Goal: Information Seeking & Learning: Learn about a topic

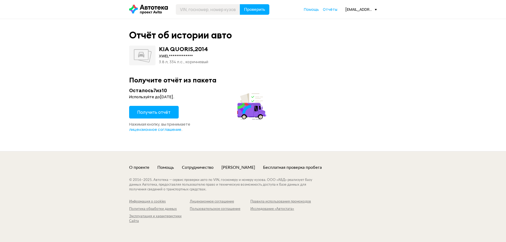
click at [158, 111] on span "Получить отчёт" at bounding box center [153, 112] width 33 height 6
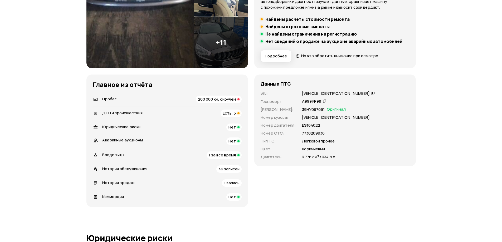
click at [224, 99] on span "200 000 км, скручен" at bounding box center [217, 100] width 38 height 6
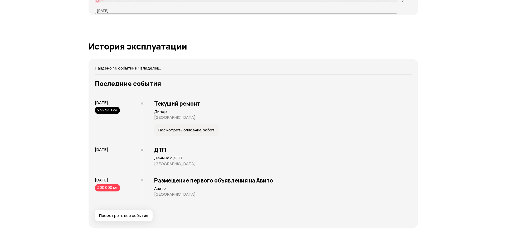
scroll to position [978, 0]
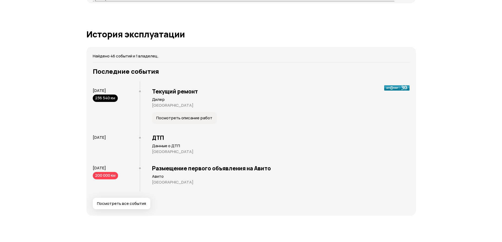
click at [121, 205] on span "Посмотреть все события" at bounding box center [121, 203] width 49 height 5
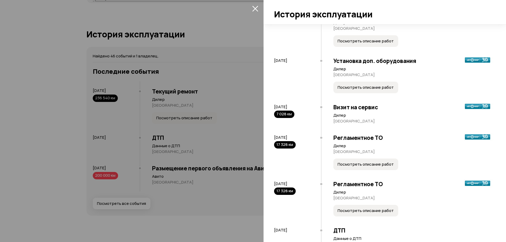
scroll to position [26, 0]
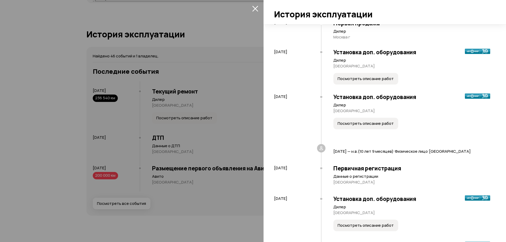
click at [372, 121] on span "Посмотреть описание работ" at bounding box center [366, 123] width 56 height 5
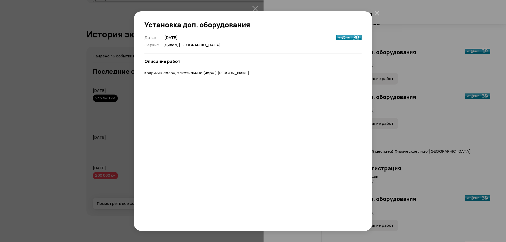
click at [412, 123] on div "Установка доп. оборудования Дата : [DATE] Сервис : Дилер, [GEOGRAPHIC_DATA] Опи…" at bounding box center [253, 121] width 506 height 242
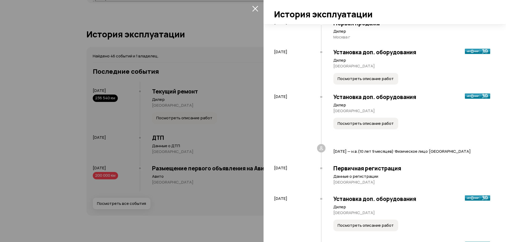
click at [375, 78] on span "Посмотреть описание работ" at bounding box center [366, 78] width 56 height 5
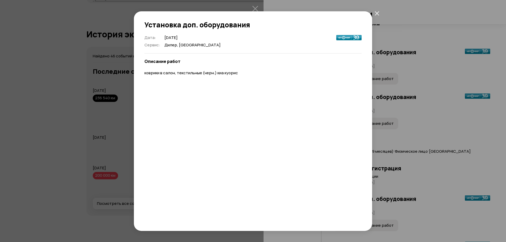
click at [424, 88] on div "Установка доп. оборудования Дата : [DATE] Сервис : Дилер, [GEOGRAPHIC_DATA] Опи…" at bounding box center [253, 121] width 506 height 242
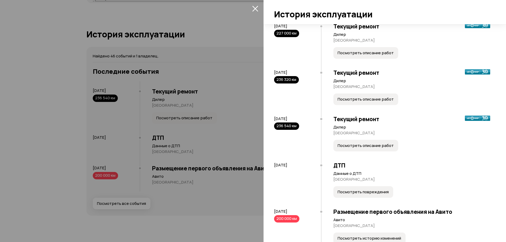
scroll to position [1688, 0]
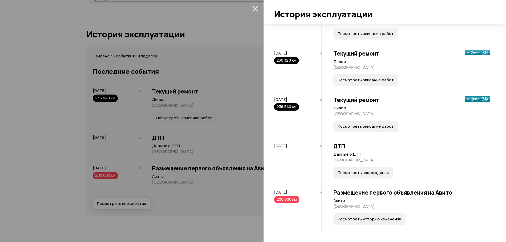
click at [359, 219] on span "Посмотреть историю изменений" at bounding box center [370, 219] width 64 height 5
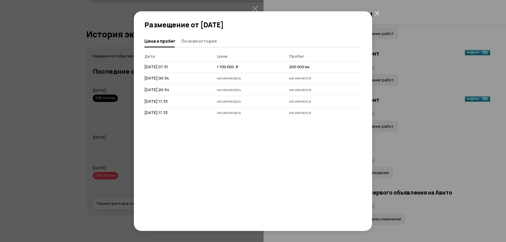
click at [379, 13] on button "закрыть" at bounding box center [376, 13] width 9 height 9
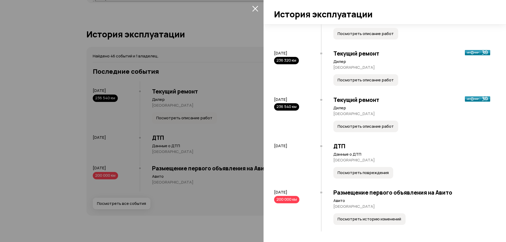
click at [367, 174] on span "Посмотреть повреждения" at bounding box center [363, 172] width 51 height 5
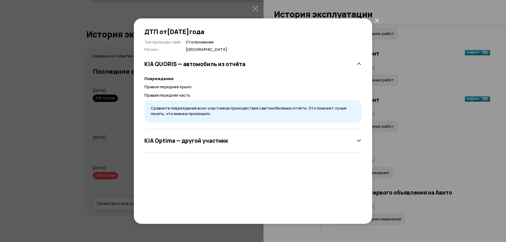
click at [274, 135] on div "KIA Optima — другой участник" at bounding box center [253, 140] width 217 height 23
click at [215, 67] on h3 "KIA QUORIS — автомобиль из отчёта" at bounding box center [195, 64] width 101 height 7
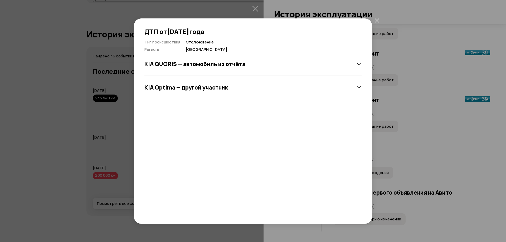
click at [216, 65] on h3 "KIA QUORIS — автомобиль из отчёта" at bounding box center [195, 64] width 101 height 7
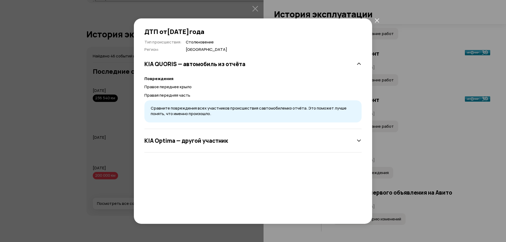
click at [176, 113] on span "Сравните повреждения всех участников происшествия с автомобилем из отчёта. Это …" at bounding box center [249, 110] width 196 height 11
click at [328, 142] on div "KIA Optima — другой участник" at bounding box center [253, 141] width 217 height 11
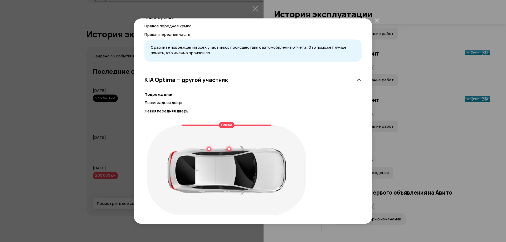
scroll to position [63, 0]
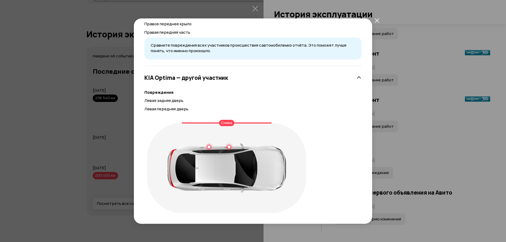
click at [443, 162] on div "ДТП от [DATE] Тип происшествия : Столкновение Регион : Москва KIA QUORIS — авто…" at bounding box center [253, 121] width 506 height 242
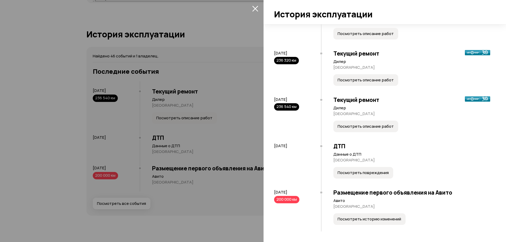
click at [361, 174] on span "Посмотреть повреждения" at bounding box center [363, 172] width 51 height 5
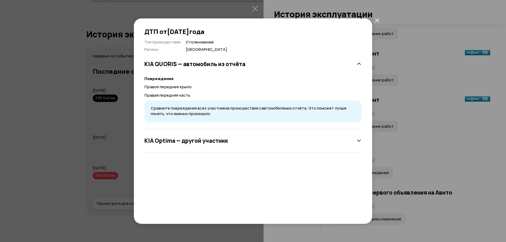
click at [421, 162] on div "ДТП от [DATE] Тип происшествия : Столкновение Регион : Москва KIA QUORIS — авто…" at bounding box center [253, 121] width 506 height 242
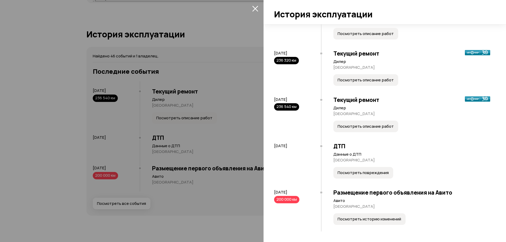
click at [364, 125] on span "Посмотреть описание работ" at bounding box center [366, 126] width 56 height 5
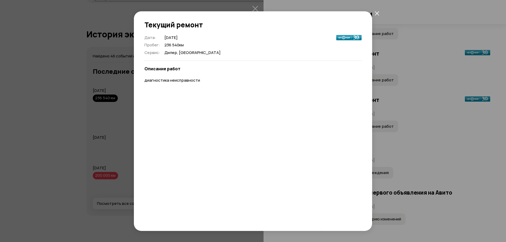
click at [452, 148] on div "Текущий ремонт Дата : [DATE] Пробег : 236 540 км Сервис : [GEOGRAPHIC_DATA], [G…" at bounding box center [253, 121] width 506 height 242
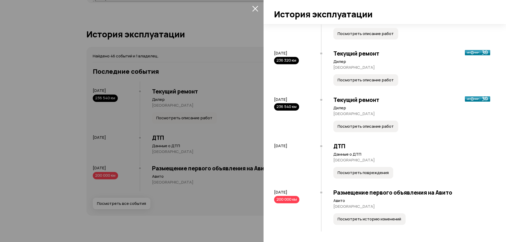
click at [356, 80] on span "Посмотреть описание работ" at bounding box center [366, 80] width 56 height 5
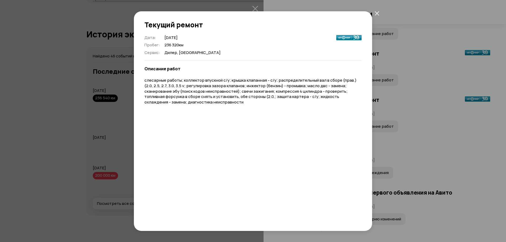
click at [378, 13] on icon "закрыть" at bounding box center [377, 13] width 4 height 4
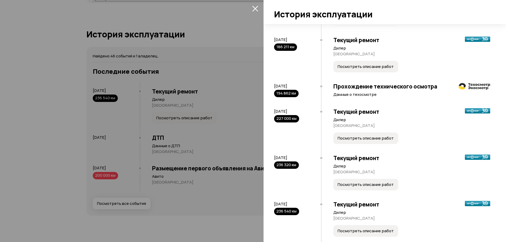
scroll to position [1582, 0]
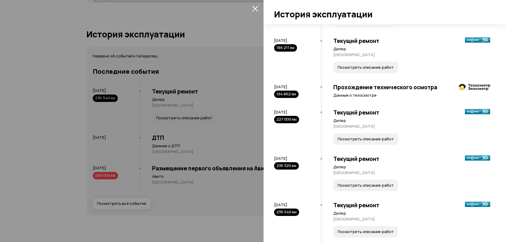
click at [383, 183] on span "Посмотреть описание работ" at bounding box center [366, 185] width 56 height 5
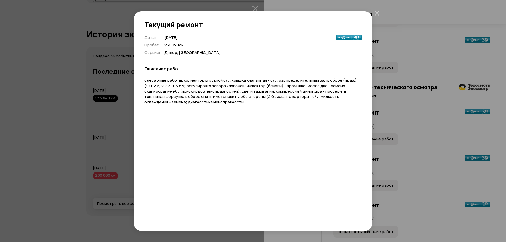
click at [401, 96] on div "Текущий ремонт Дата : [DATE] Пробег : 236 320 км Сервис : Дилер, [GEOGRAPHIC_DA…" at bounding box center [253, 121] width 506 height 242
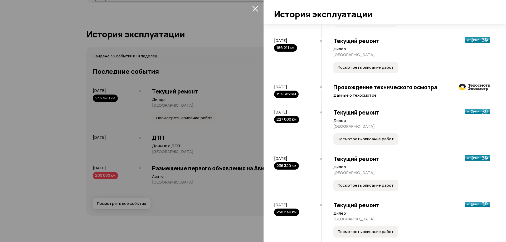
click at [365, 138] on span "Посмотреть описание работ" at bounding box center [366, 139] width 56 height 5
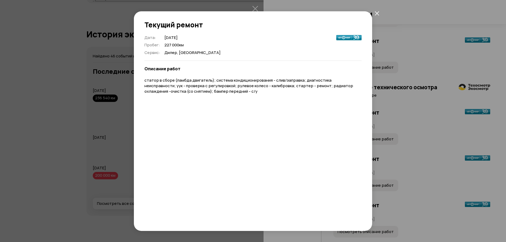
click at [399, 126] on div "Текущий ремонт Дата : [DATE] Пробег : 227 000 км Сервис : [GEOGRAPHIC_DATA], [G…" at bounding box center [253, 121] width 506 height 242
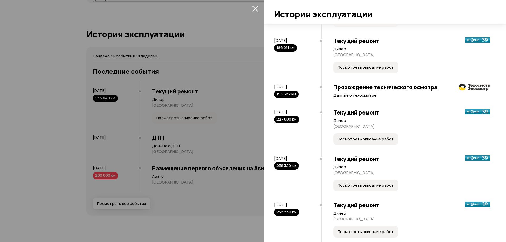
click at [376, 129] on div "Текущий ремонт Дилер москва Посмотреть описание работ" at bounding box center [405, 128] width 169 height 46
click at [376, 138] on span "Посмотреть описание работ" at bounding box center [366, 139] width 56 height 5
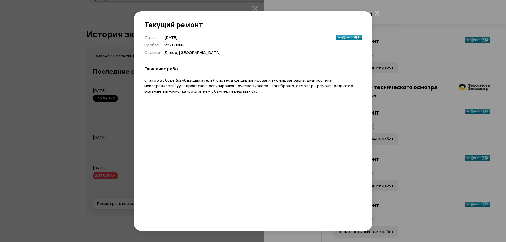
click at [403, 134] on div "Текущий ремонт Дата : [DATE] Пробег : 227 000 км Сервис : [GEOGRAPHIC_DATA], [G…" at bounding box center [253, 121] width 506 height 242
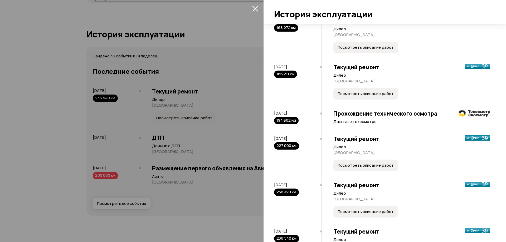
scroll to position [1529, 0]
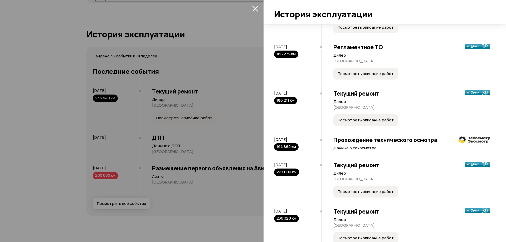
click at [372, 120] on span "Посмотреть описание работ" at bounding box center [366, 120] width 56 height 5
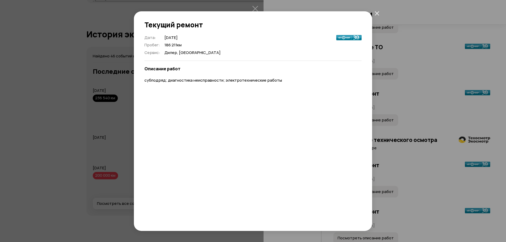
click at [420, 113] on div "Текущий ремонт Дата : [DATE] Пробег : 186 211 км Сервис : [GEOGRAPHIC_DATA], [G…" at bounding box center [253, 121] width 506 height 242
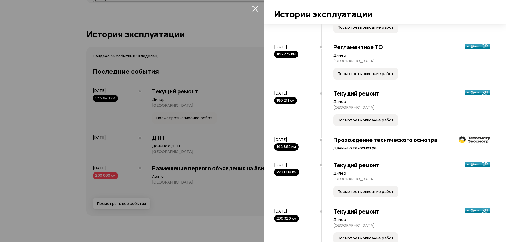
click at [357, 116] on button "Посмотреть описание работ" at bounding box center [366, 120] width 65 height 12
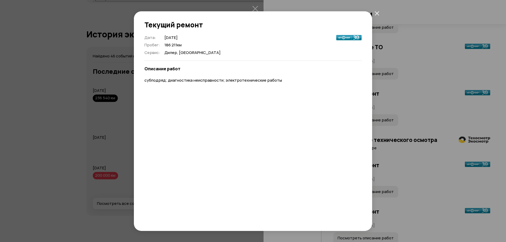
click at [438, 118] on div "Текущий ремонт Дата : [DATE] Пробег : 186 211 км Сервис : [GEOGRAPHIC_DATA], [G…" at bounding box center [253, 121] width 506 height 242
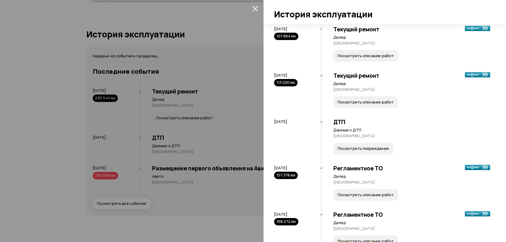
scroll to position [1345, 0]
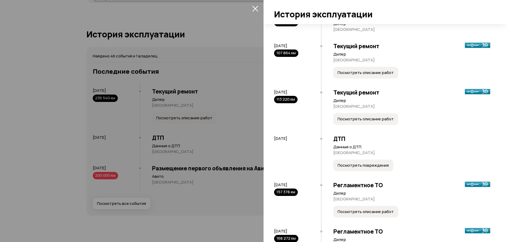
click at [362, 168] on button "Посмотреть повреждения" at bounding box center [364, 166] width 60 height 12
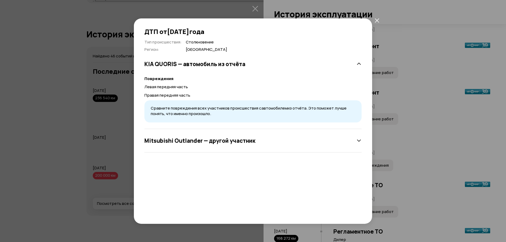
click at [190, 141] on h3 "Mitsubishi Outlander — другой участник" at bounding box center [200, 140] width 111 height 7
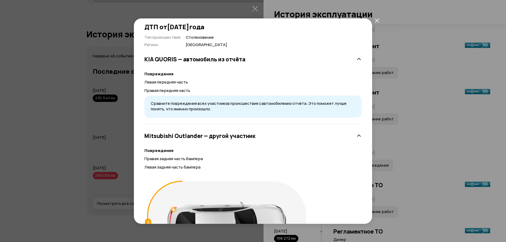
scroll to position [0, 0]
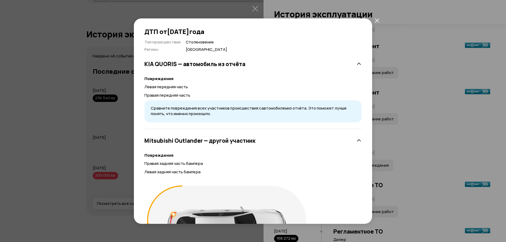
click at [380, 18] on button "закрыть" at bounding box center [376, 20] width 9 height 9
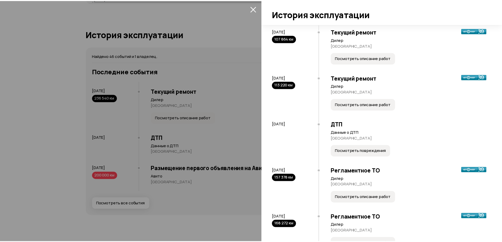
scroll to position [1371, 0]
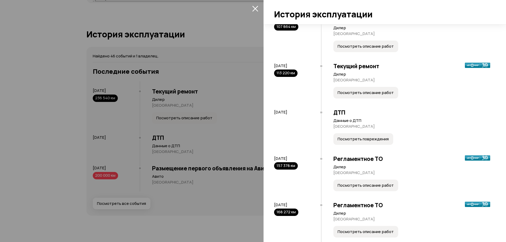
click at [254, 8] on icon "закрыть" at bounding box center [255, 9] width 6 height 6
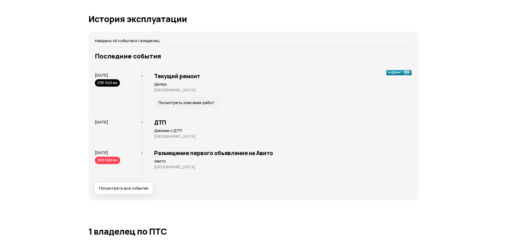
scroll to position [1004, 0]
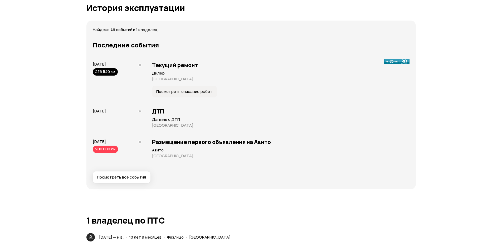
click at [137, 176] on span "Посмотреть все события" at bounding box center [121, 177] width 49 height 5
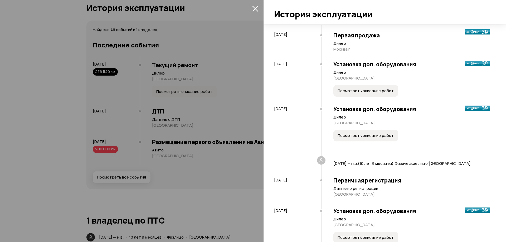
scroll to position [26, 0]
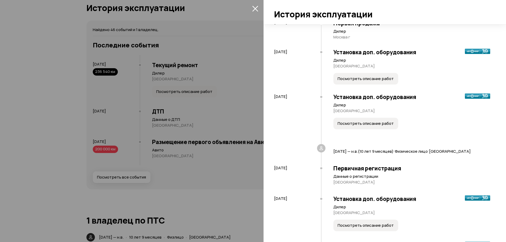
click at [376, 122] on span "Посмотреть описание работ" at bounding box center [366, 123] width 56 height 5
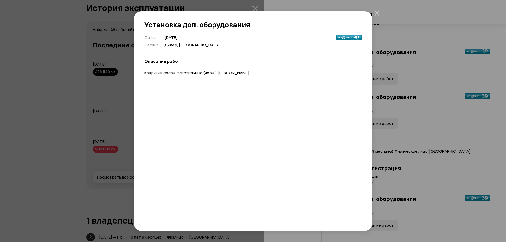
click at [430, 123] on div "Установка доп. оборудования Дата : [DATE] Сервис : Дилер, [GEOGRAPHIC_DATA] Опи…" at bounding box center [253, 121] width 506 height 242
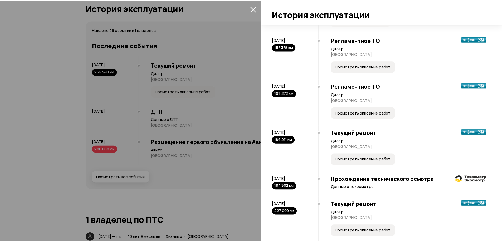
scroll to position [1688, 0]
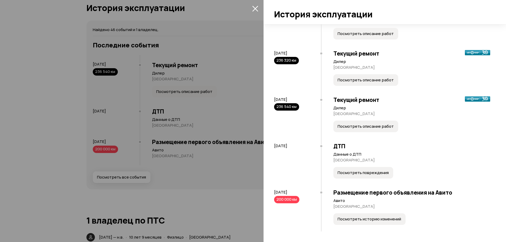
click at [227, 179] on div at bounding box center [253, 121] width 506 height 242
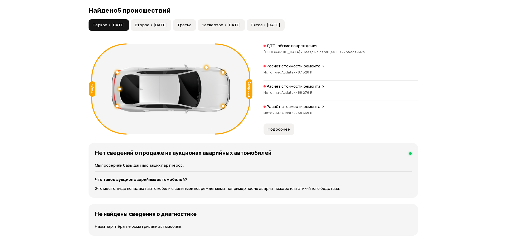
scroll to position [530, 0]
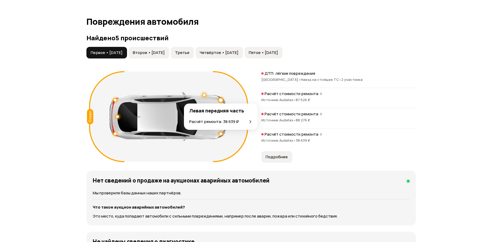
click at [222, 101] on div at bounding box center [221, 100] width 4 height 4
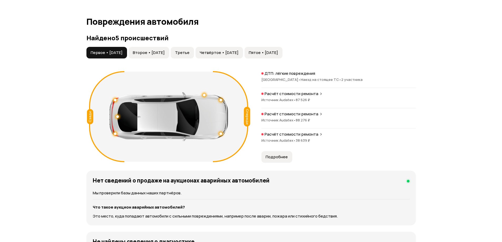
click at [348, 79] on div "[GEOGRAPHIC_DATA] • Наезд на стоящее ТС • 2 участника" at bounding box center [339, 79] width 155 height 5
click at [302, 94] on p "Расчёт стоимости ремонта" at bounding box center [292, 93] width 54 height 5
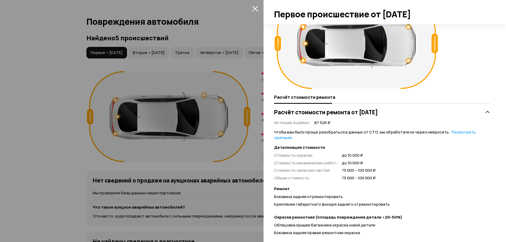
scroll to position [0, 0]
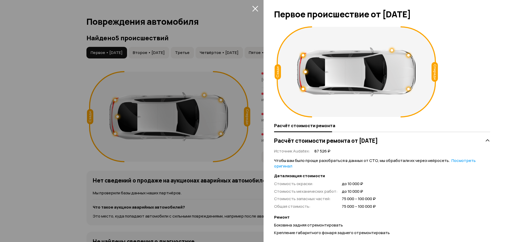
click at [408, 90] on div at bounding box center [408, 89] width 3 height 3
click at [410, 57] on div at bounding box center [356, 71] width 119 height 49
click at [408, 55] on div at bounding box center [408, 55] width 3 height 3
click at [392, 50] on div at bounding box center [392, 50] width 3 height 3
click at [305, 73] on div at bounding box center [305, 72] width 3 height 3
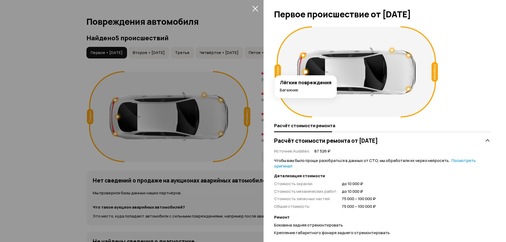
click at [304, 56] on div at bounding box center [303, 55] width 3 height 3
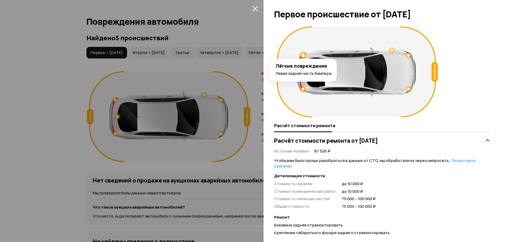
click at [303, 89] on div at bounding box center [303, 89] width 3 height 3
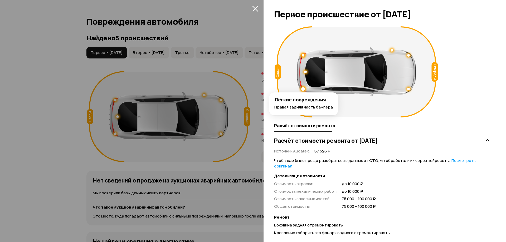
click at [305, 72] on div at bounding box center [305, 72] width 3 height 3
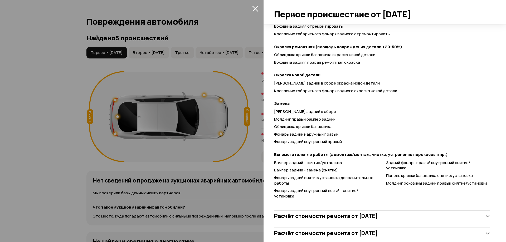
scroll to position [213, 0]
